Goal: Task Accomplishment & Management: Manage account settings

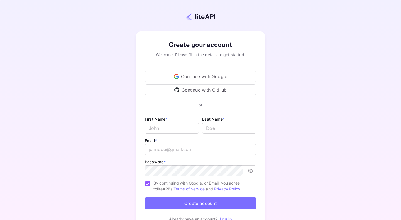
scroll to position [29, 0]
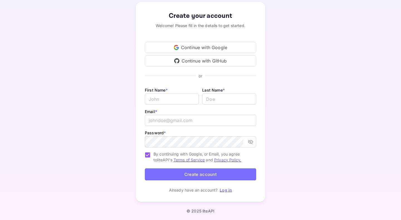
type input "[EMAIL_ADDRESS][DOMAIN_NAME]"
click at [226, 189] on link "Log in" at bounding box center [226, 189] width 12 height 5
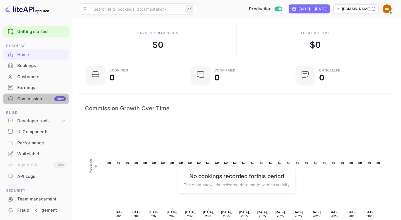
click at [40, 99] on div "Commission New" at bounding box center [41, 99] width 49 height 6
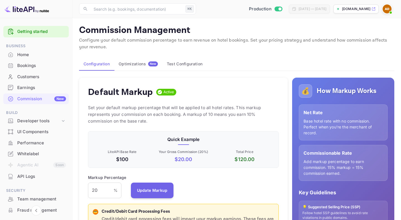
click at [133, 62] on div "Optimizations New" at bounding box center [138, 63] width 39 height 5
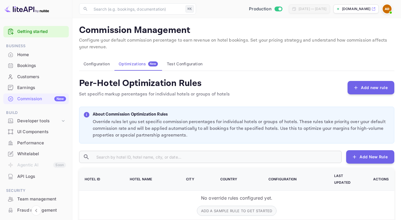
click at [98, 65] on button "Configuration" at bounding box center [96, 63] width 35 height 13
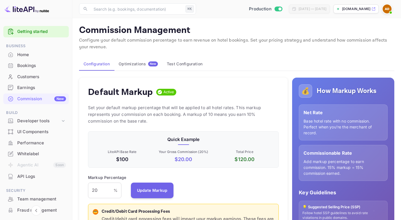
scroll to position [99, 191]
click at [188, 64] on button "Test Configuration" at bounding box center [185, 63] width 45 height 13
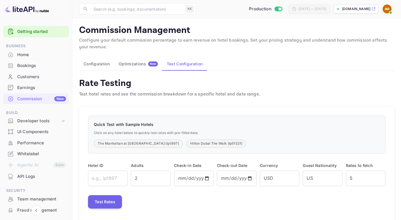
click at [95, 62] on button "Configuration" at bounding box center [96, 63] width 35 height 13
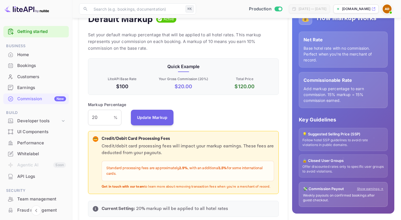
scroll to position [72, 0]
click at [366, 109] on div "💰 How Markup Works Net Rate Base hotel rate with no commission. Perfect when yo…" at bounding box center [343, 109] width 102 height 209
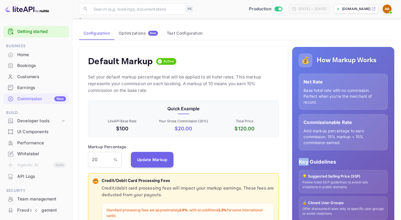
scroll to position [0, 0]
